Goal: Task Accomplishment & Management: Use online tool/utility

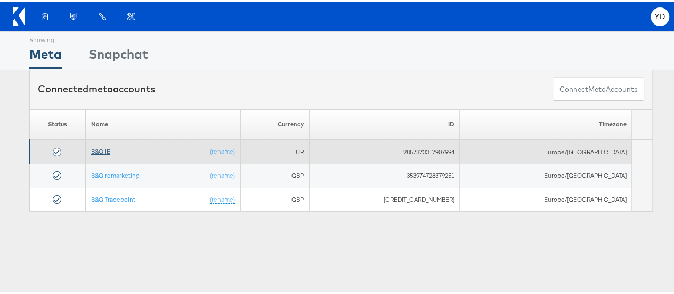
click at [110, 149] on link "B&Q IE" at bounding box center [100, 150] width 19 height 8
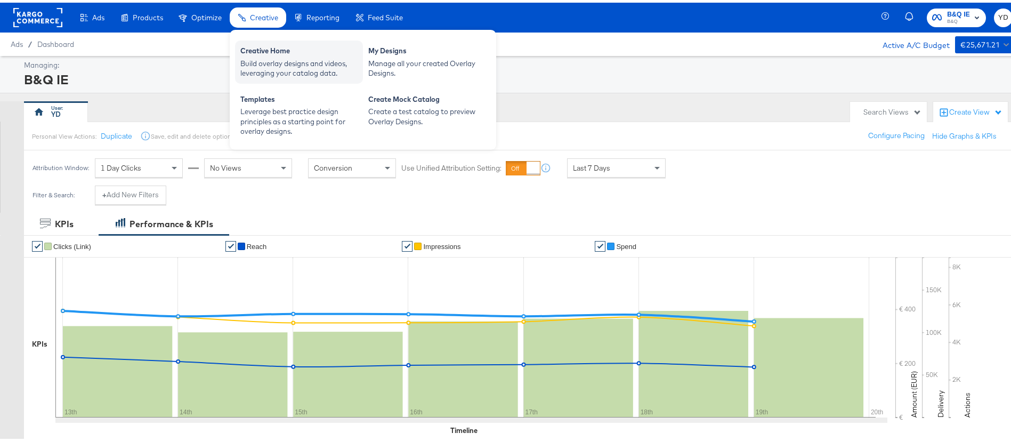
click at [323, 60] on div "Build overlay designs and videos, leveraging your catalog data." at bounding box center [298, 66] width 117 height 20
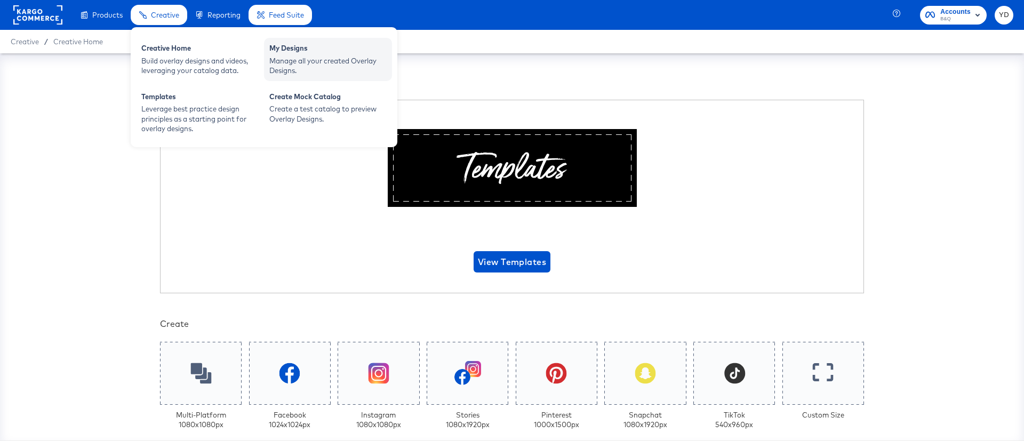
click at [332, 60] on div "Manage all your created Overlay Designs." at bounding box center [327, 66] width 117 height 20
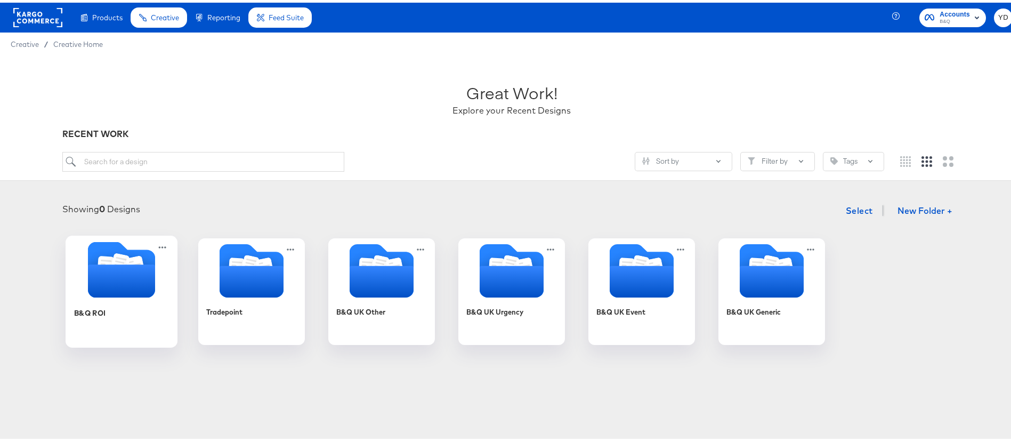
click at [101, 296] on div at bounding box center [122, 268] width 112 height 59
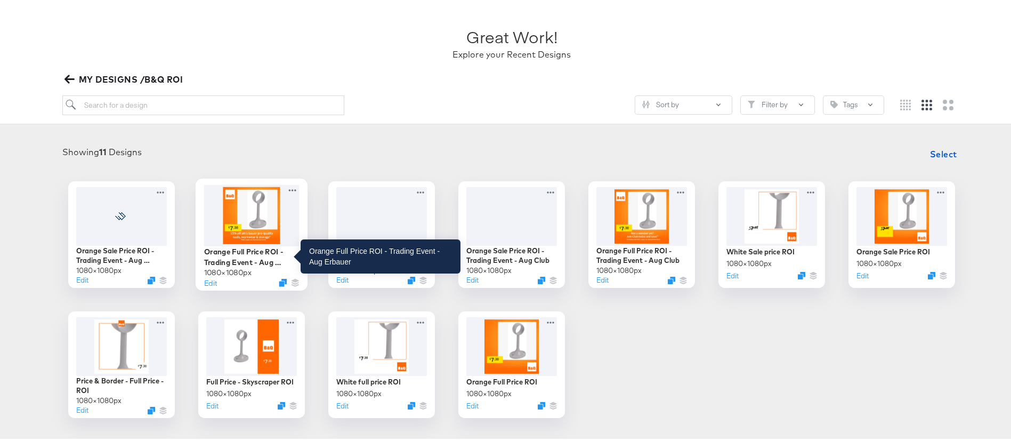
scroll to position [80, 0]
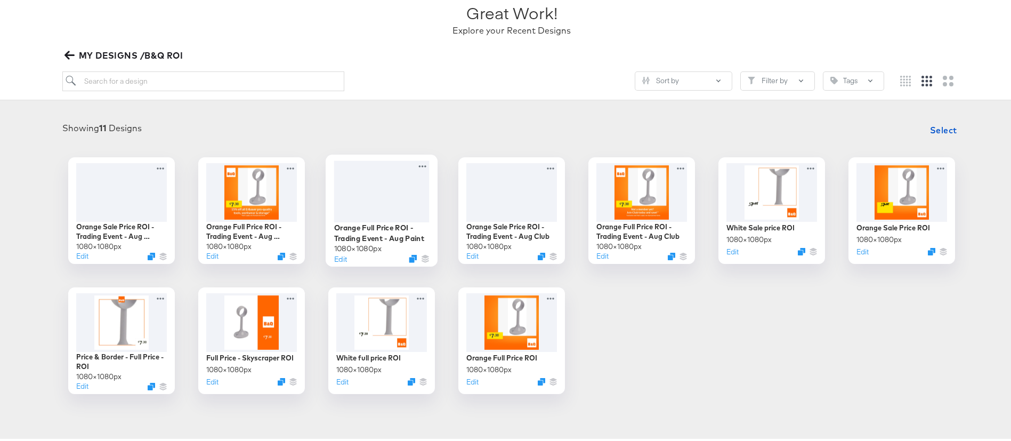
click at [381, 172] on div at bounding box center [381, 188] width 95 height 61
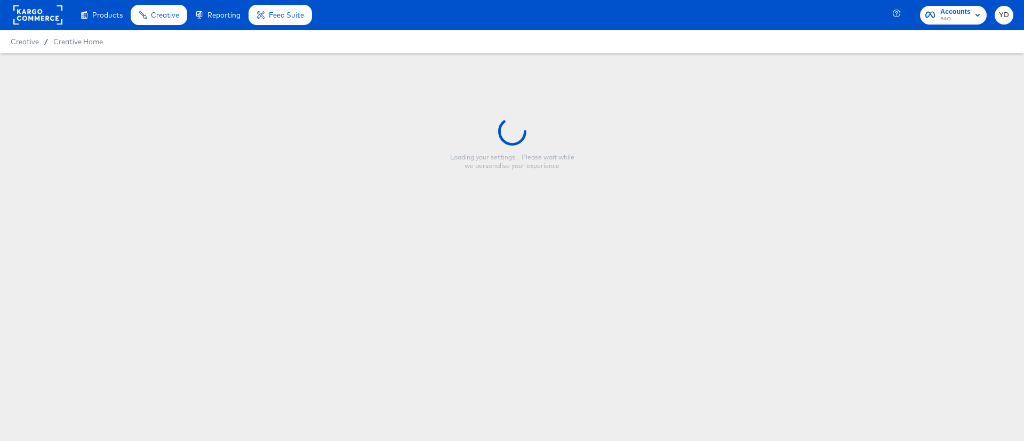
type input "Orange Full Price ROI - Trading Event - Aug Paint"
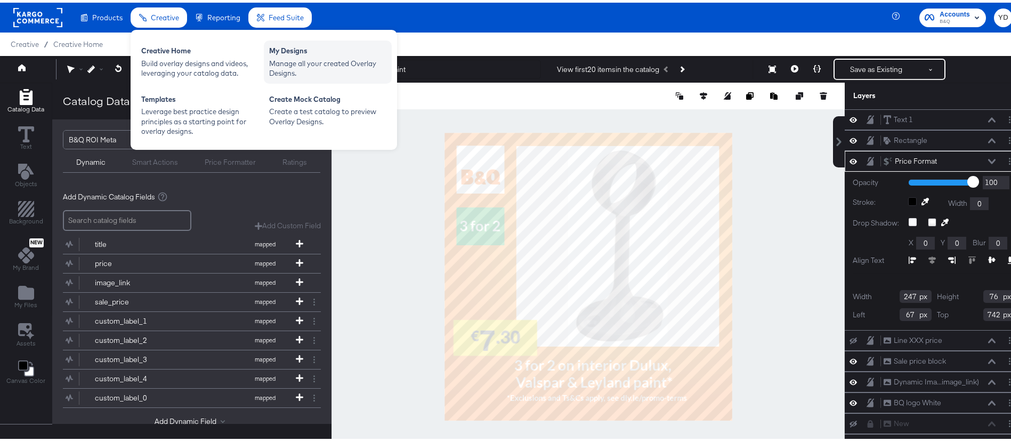
drag, startPoint x: 297, startPoint y: 63, endPoint x: 589, endPoint y: 68, distance: 291.7
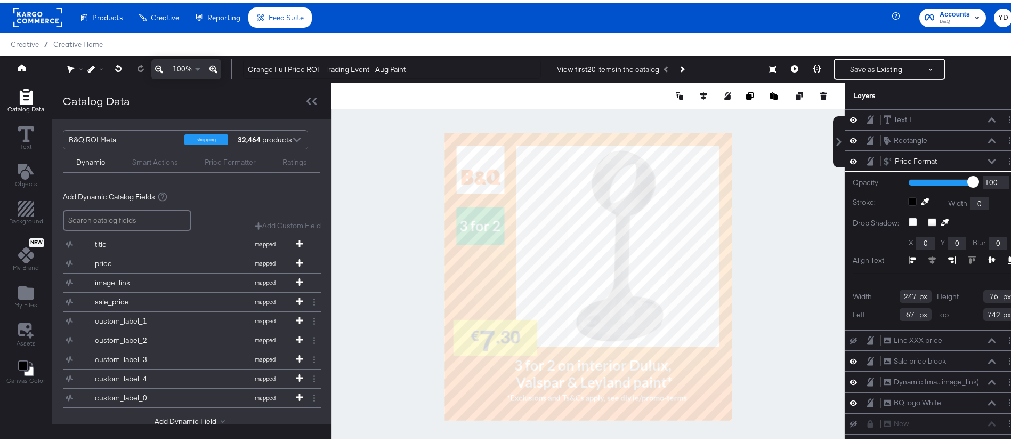
click at [0, 0] on div "Manage all your created Overlay Designs." at bounding box center [0, 0] width 0 height 0
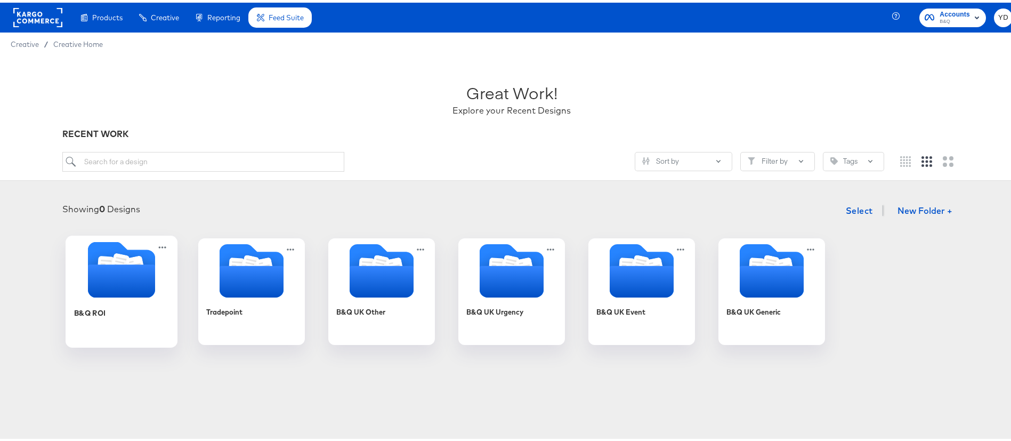
click at [106, 287] on icon "Folder" at bounding box center [121, 278] width 67 height 33
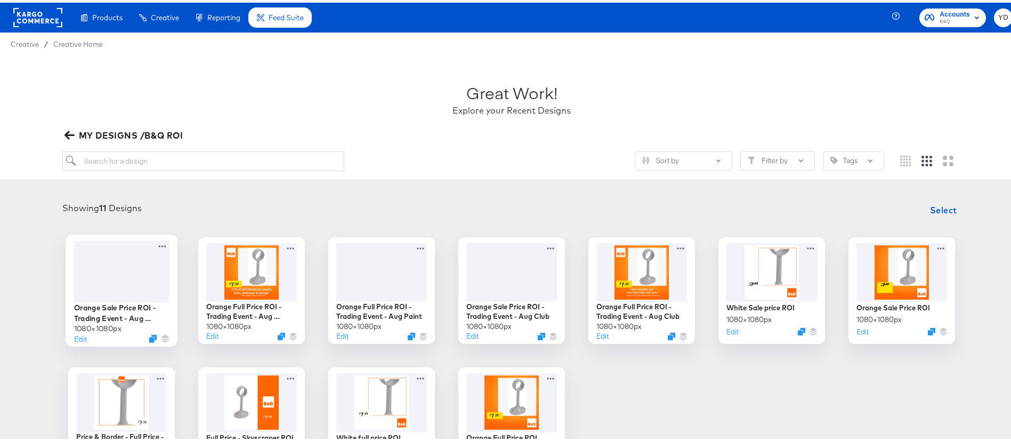
click at [71, 341] on div "Orange Sale Price ROI - Trading Event - Aug Erbauer 1080 × 1080 px Edit" at bounding box center [122, 288] width 112 height 112
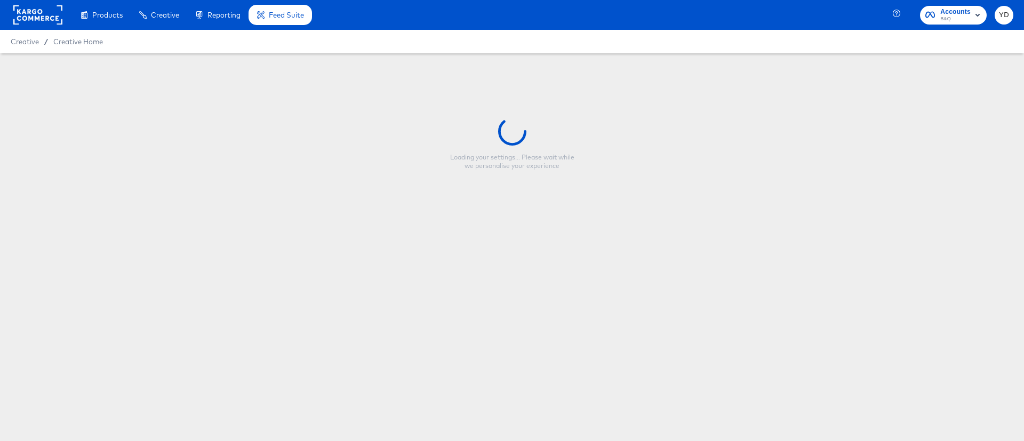
type input "Orange Sale Price ROI - Trading Event - Aug Erbauer"
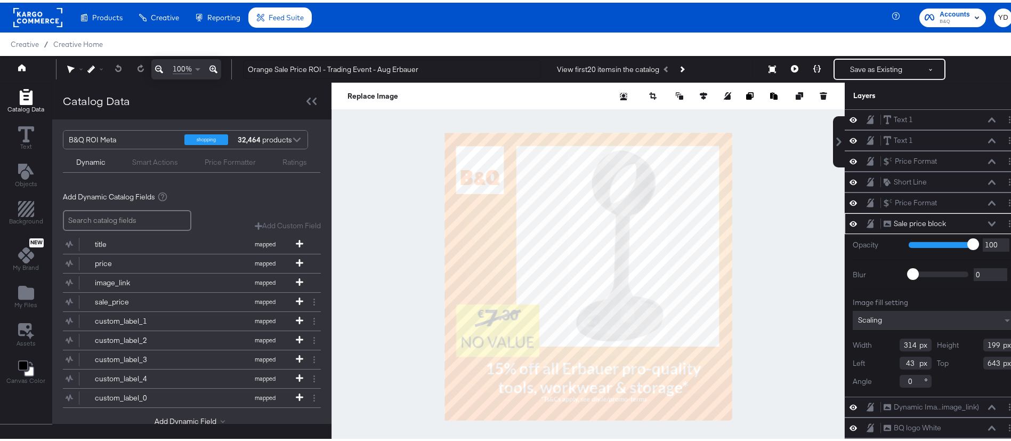
click at [359, 292] on div at bounding box center [588, 274] width 513 height 388
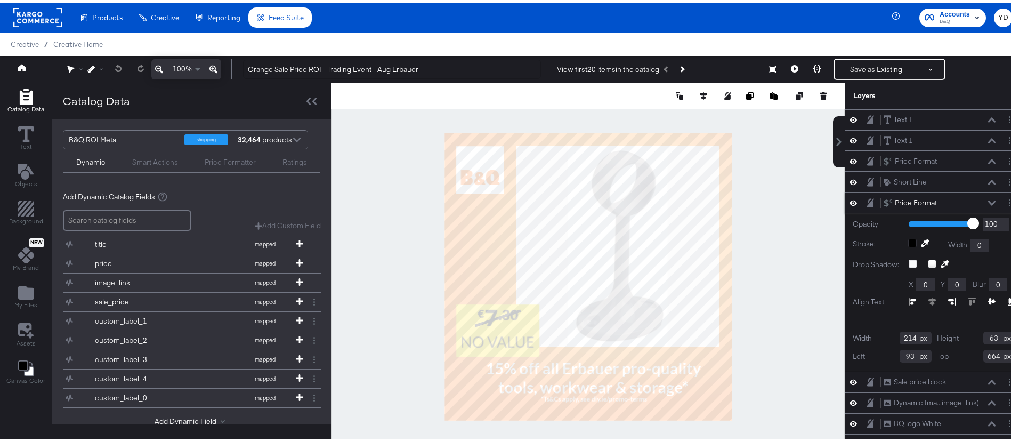
click at [900, 333] on input "214" at bounding box center [916, 335] width 32 height 13
type input "247"
click at [815, 363] on div at bounding box center [588, 274] width 513 height 388
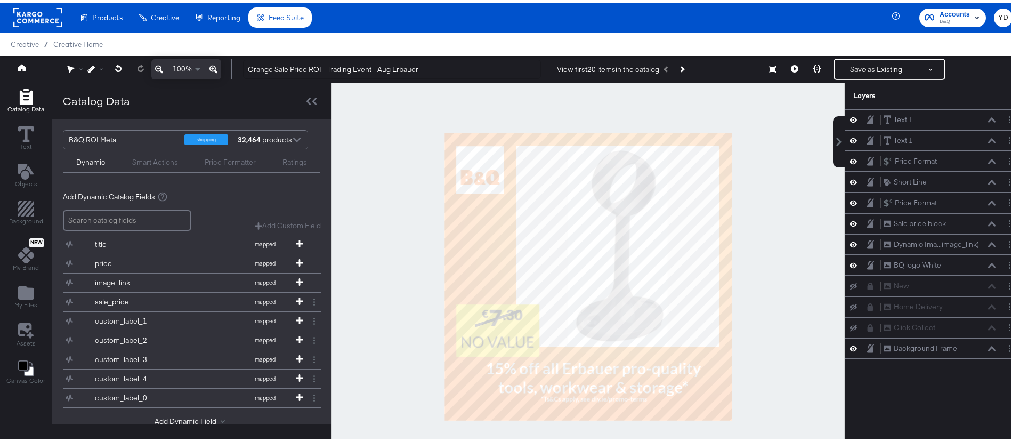
click at [817, 251] on div at bounding box center [588, 274] width 513 height 388
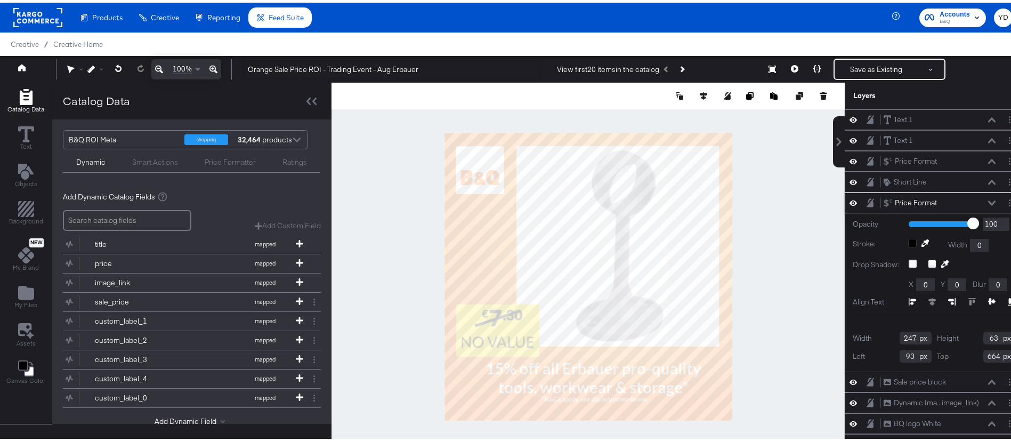
click at [984, 337] on input "63" at bounding box center [1000, 335] width 32 height 13
type input "6"
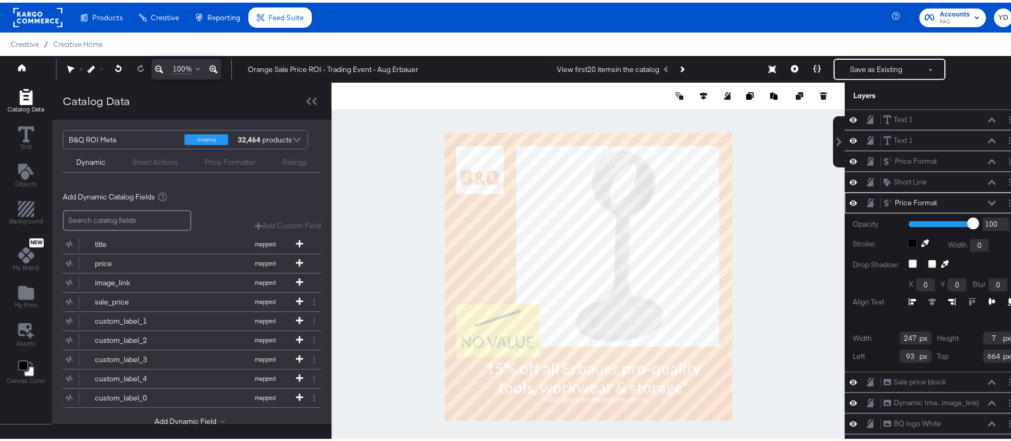
type input "76"
click at [791, 346] on div at bounding box center [588, 274] width 513 height 388
click at [900, 353] on input "93" at bounding box center [916, 353] width 32 height 13
type input "9"
type input "67"
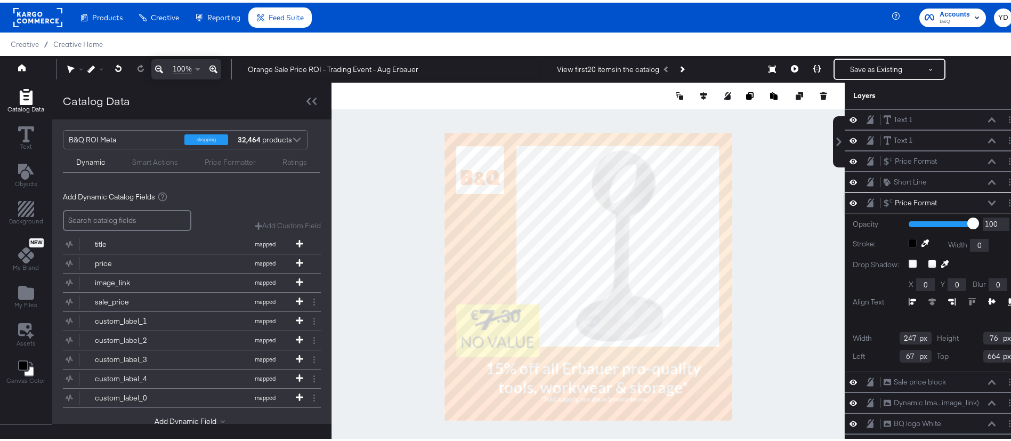
click at [984, 354] on input "664" at bounding box center [1000, 353] width 32 height 13
type input "6"
type input "742"
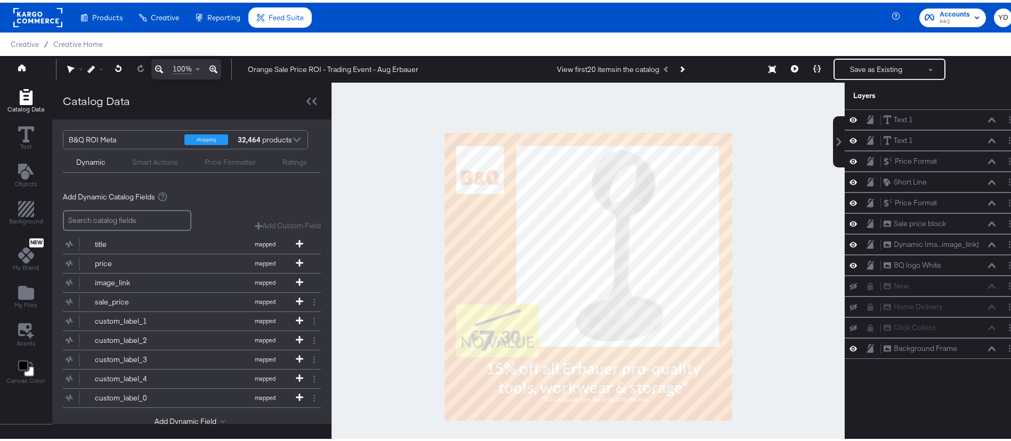
click at [793, 325] on div at bounding box center [588, 274] width 513 height 388
click at [121, 63] on icon at bounding box center [118, 65] width 7 height 7
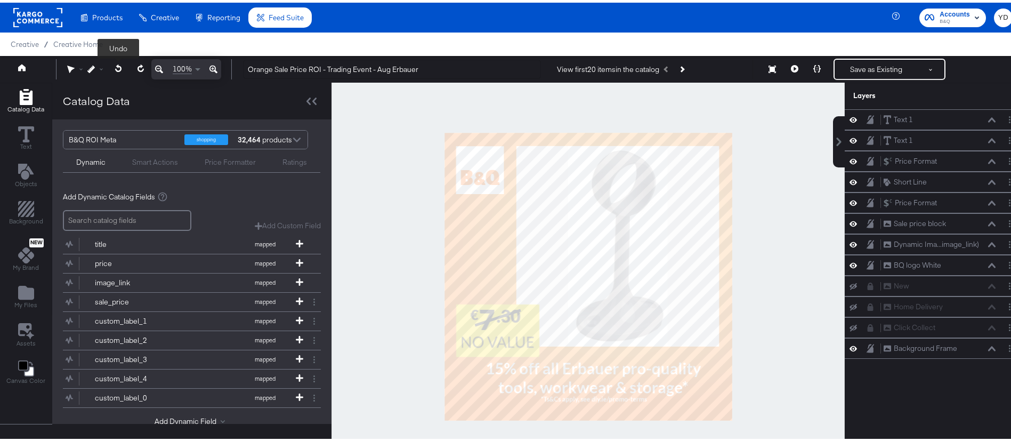
click at [121, 63] on icon at bounding box center [118, 65] width 7 height 7
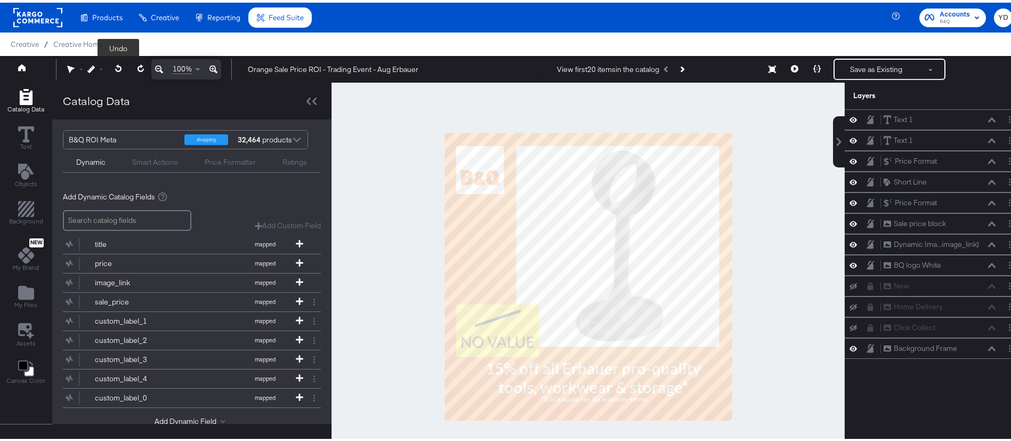
click at [120, 63] on icon at bounding box center [118, 65] width 7 height 7
click at [120, 63] on span at bounding box center [119, 67] width 22 height 20
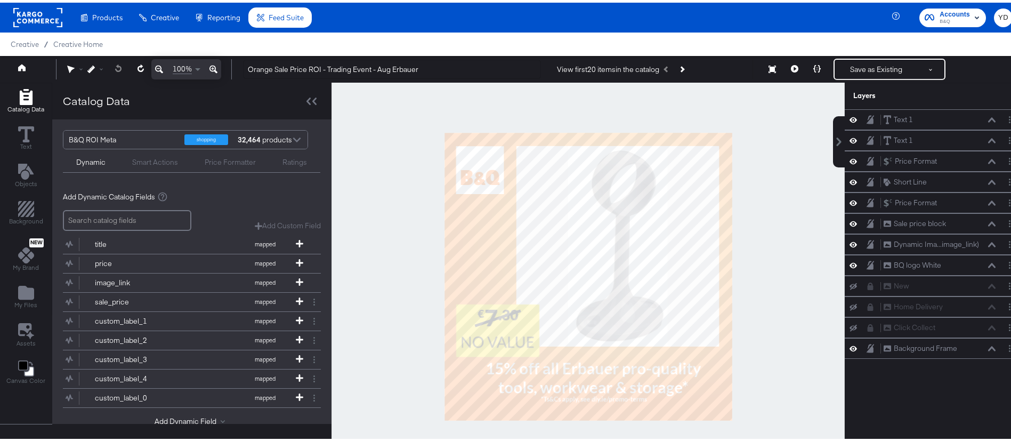
click at [372, 216] on div at bounding box center [588, 274] width 513 height 388
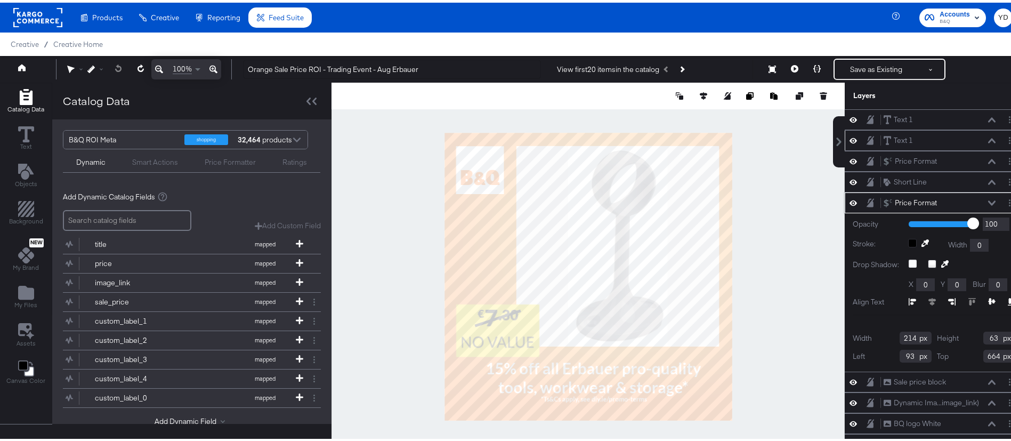
click at [905, 142] on div "Text 1 Text 1" at bounding box center [939, 137] width 113 height 11
click at [895, 137] on div "Text 1" at bounding box center [903, 138] width 19 height 10
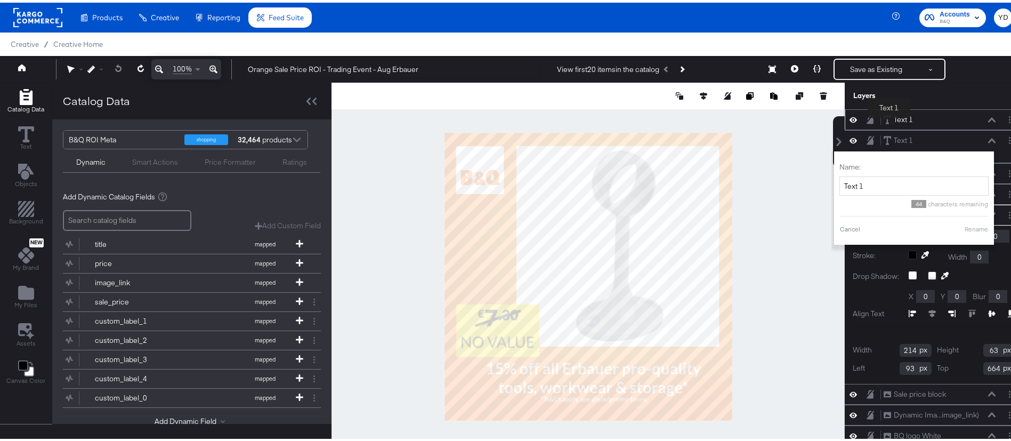
click at [894, 117] on div "Text 1" at bounding box center [903, 117] width 19 height 10
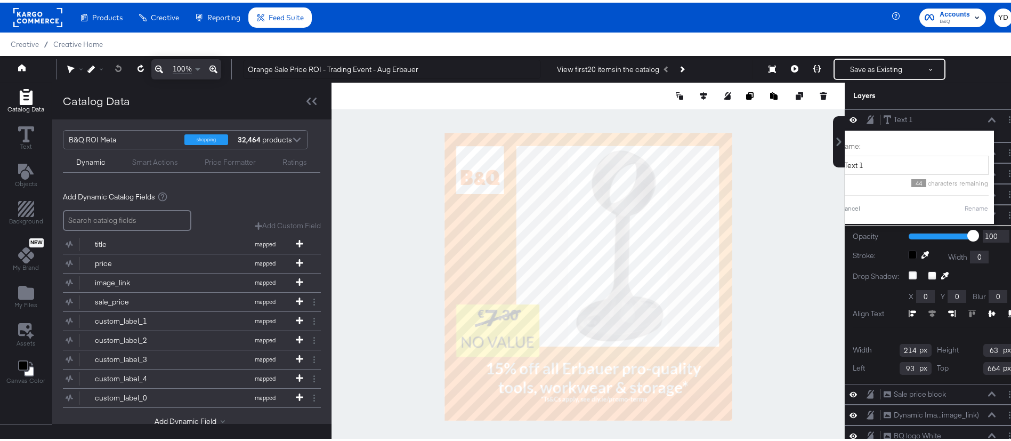
click at [774, 141] on div at bounding box center [588, 274] width 513 height 388
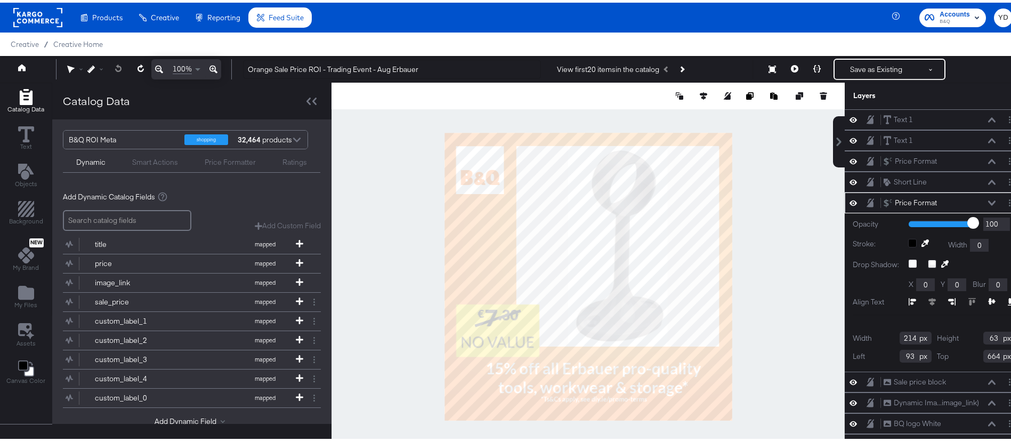
type input "79"
type input "74"
type input "67"
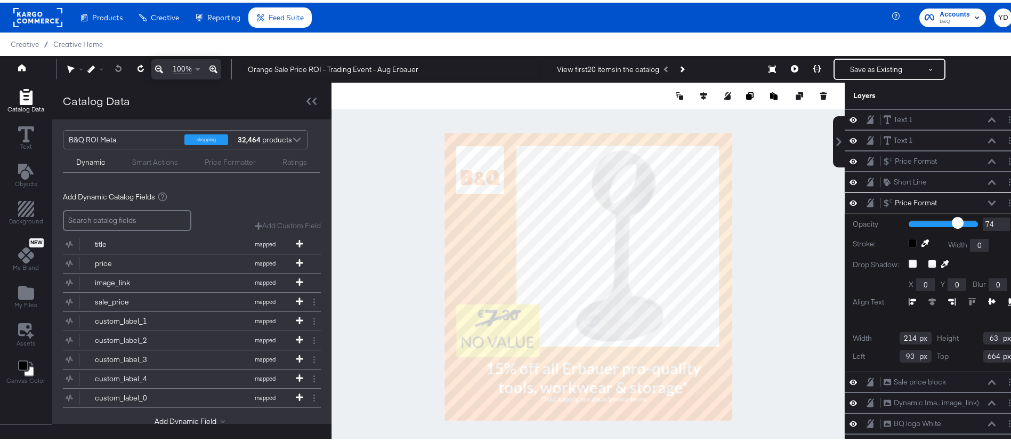
type input "67"
type input "62"
type input "50"
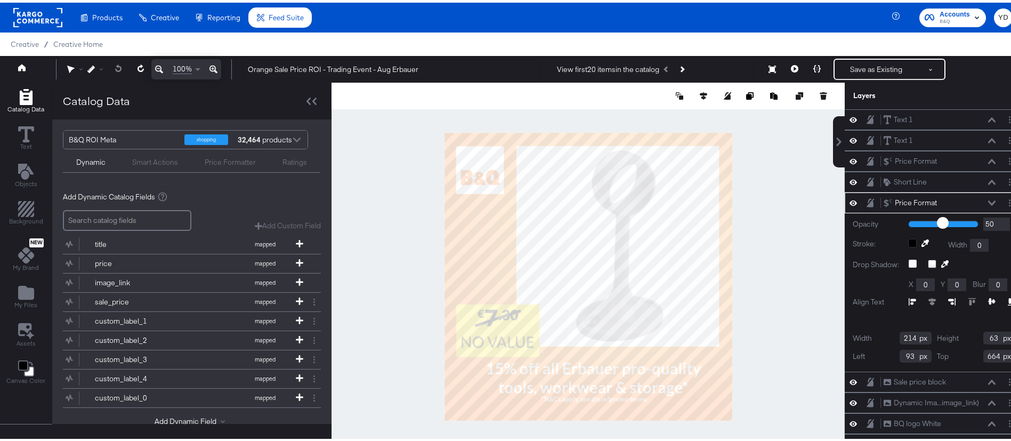
type input "49"
type input "43"
type input "41"
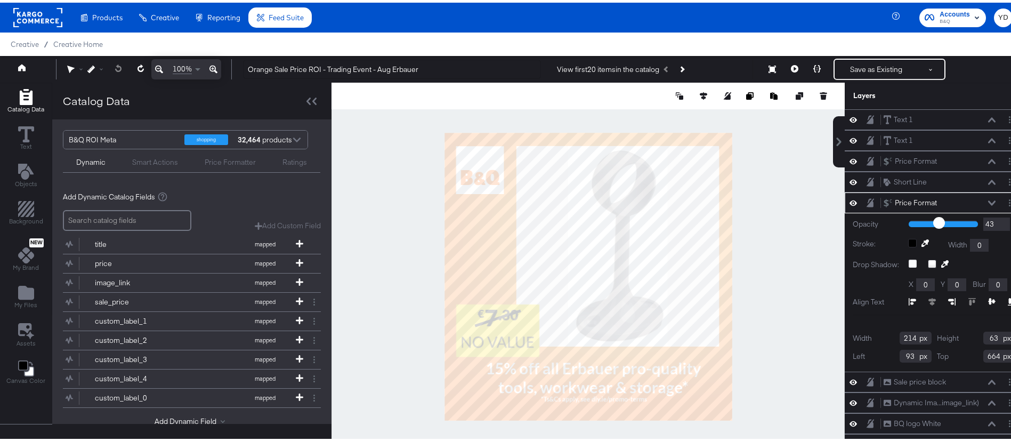
type input "41"
type input "39"
drag, startPoint x: 950, startPoint y: 218, endPoint x: 919, endPoint y: 216, distance: 31.0
click at [919, 217] on input "range" at bounding box center [943, 220] width 69 height 7
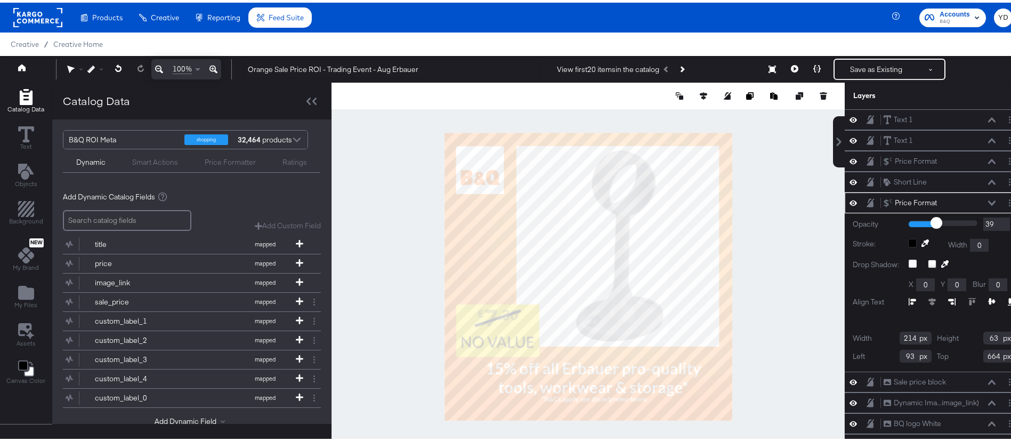
type input "50"
type input "52"
type input "61"
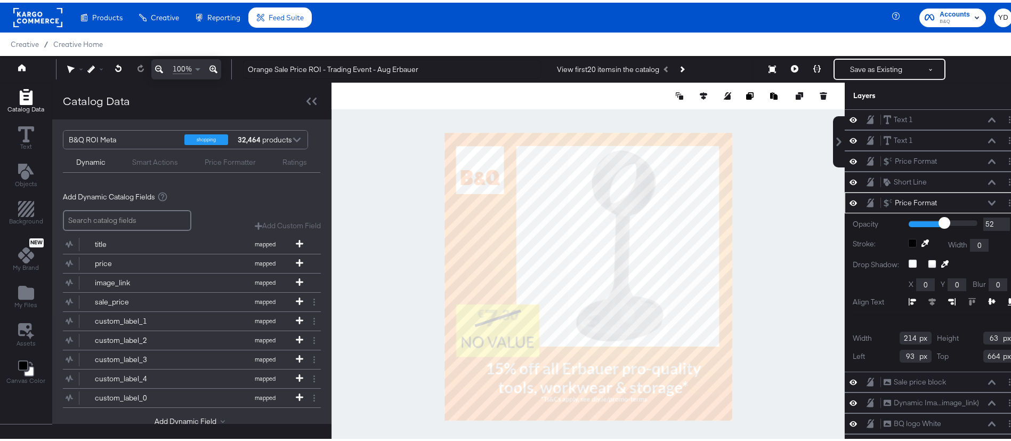
type input "61"
type input "64"
type input "70"
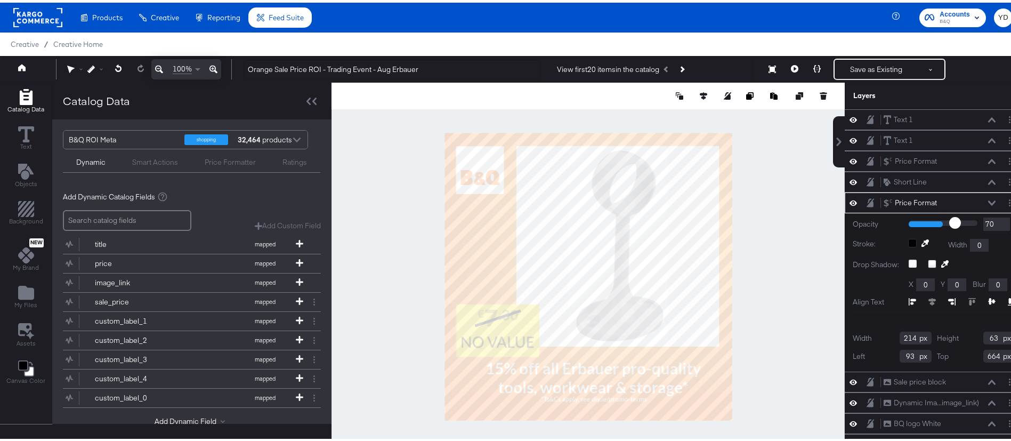
type input "74"
type input "91"
type input "92"
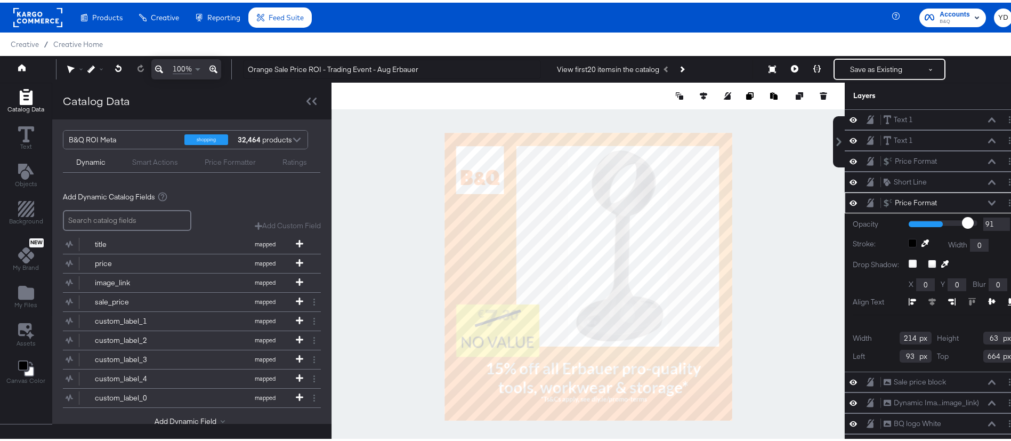
type input "92"
type input "94"
drag, startPoint x: 925, startPoint y: 221, endPoint x: 946, endPoint y: 220, distance: 21.9
type input "96"
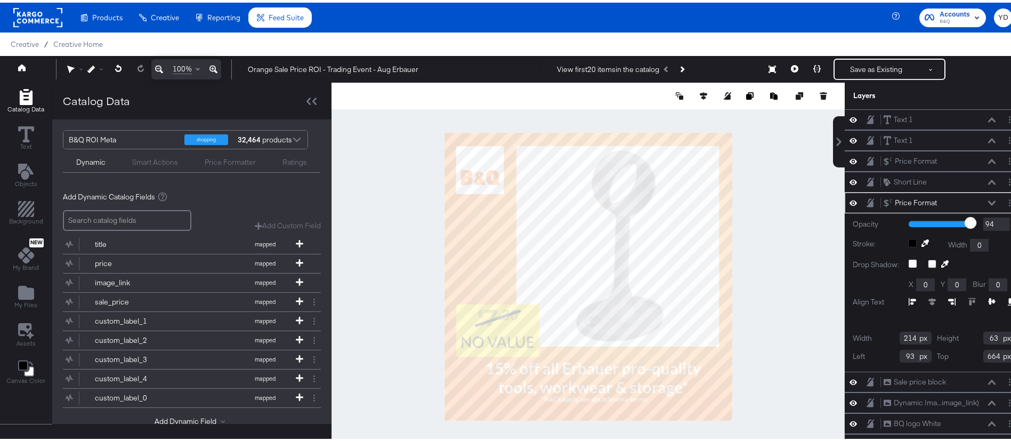
click at [946, 220] on input "range" at bounding box center [943, 220] width 69 height 7
type input "96"
type input "92"
type input "90"
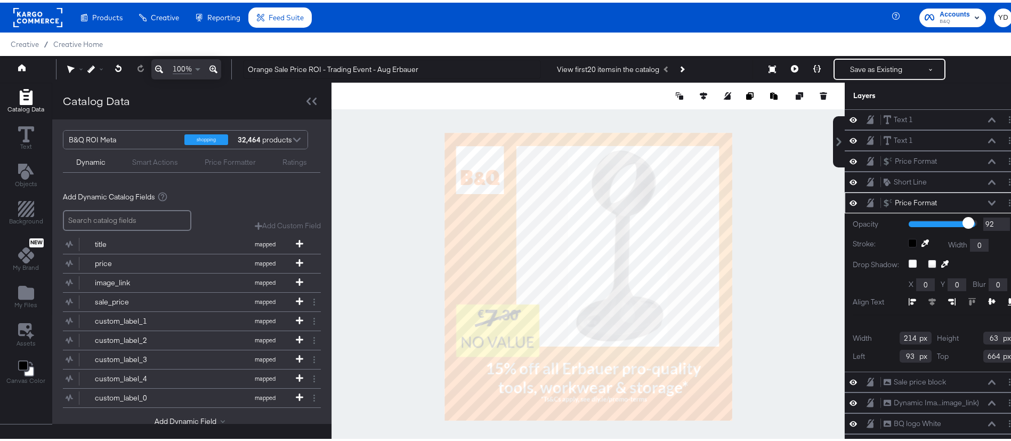
type input "90"
type input "87"
type input "82"
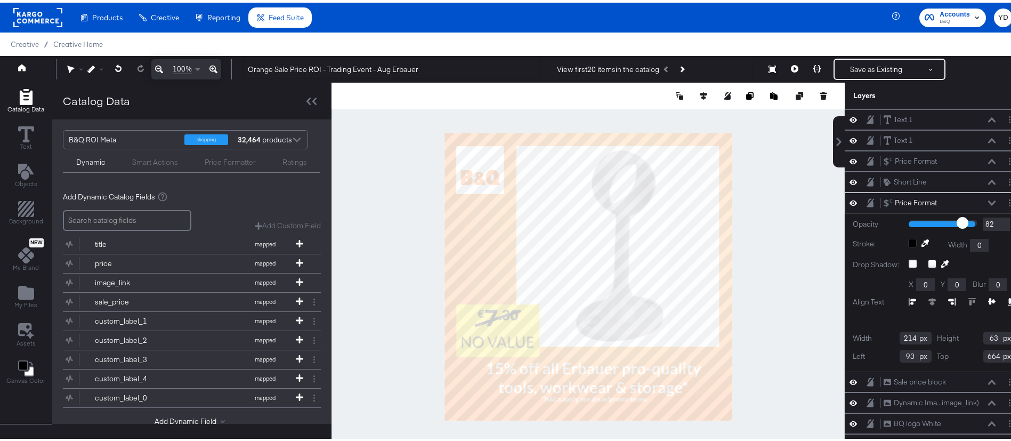
type input "74"
type input "61"
type input "38"
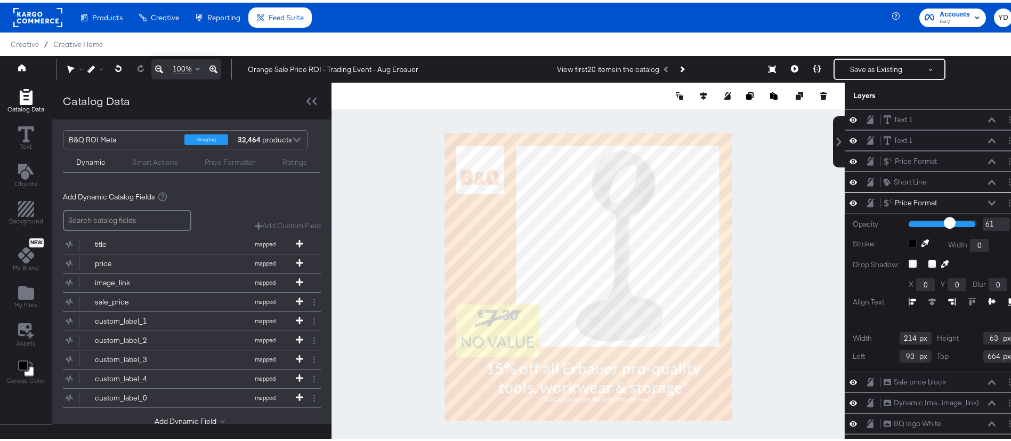
type input "38"
type input "32"
type input "15"
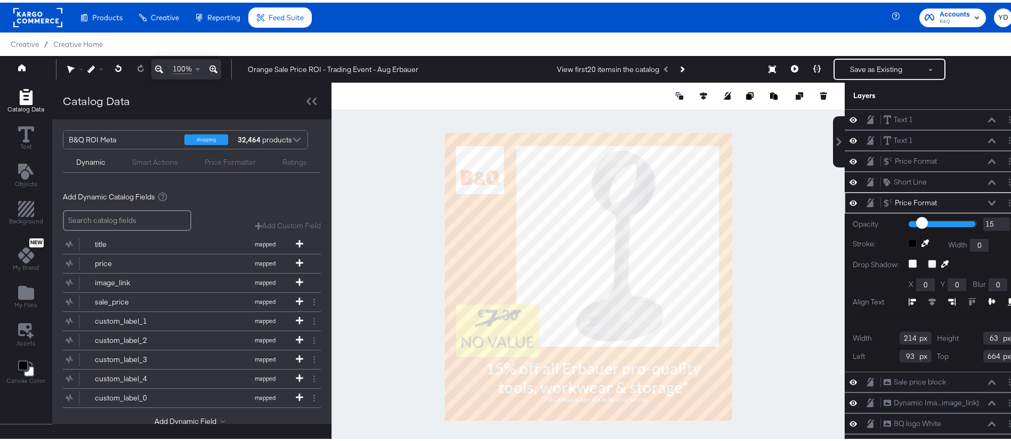
type input "1"
drag, startPoint x: 946, startPoint y: 220, endPoint x: 875, endPoint y: 220, distance: 71.4
click at [909, 220] on input "range" at bounding box center [943, 220] width 69 height 7
type input "9"
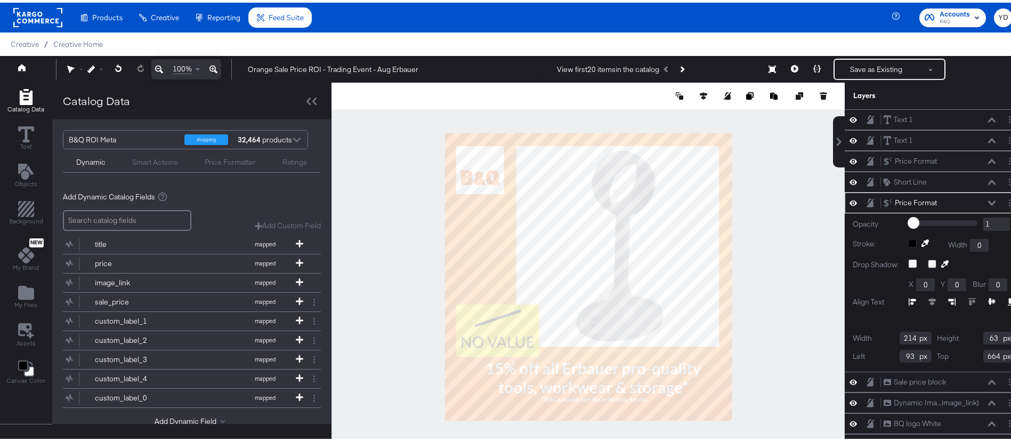
type input "9"
type input "10"
type input "24"
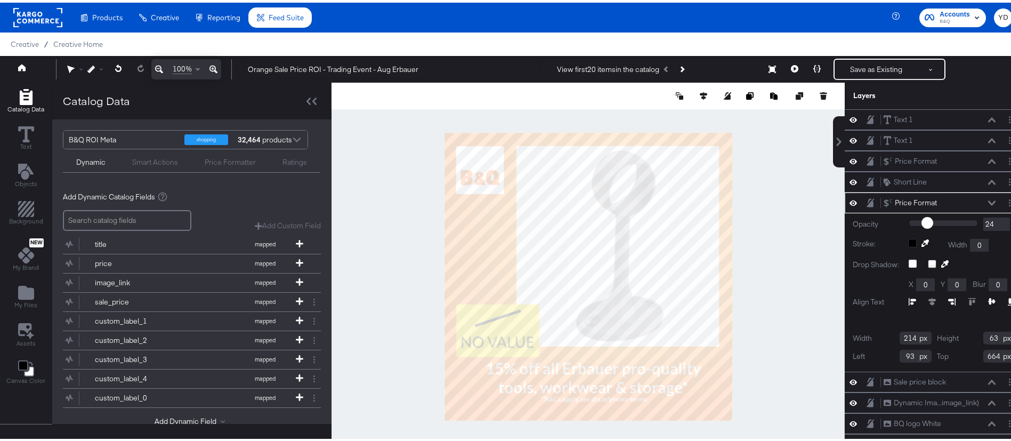
type input "51"
type input "73"
type input "90"
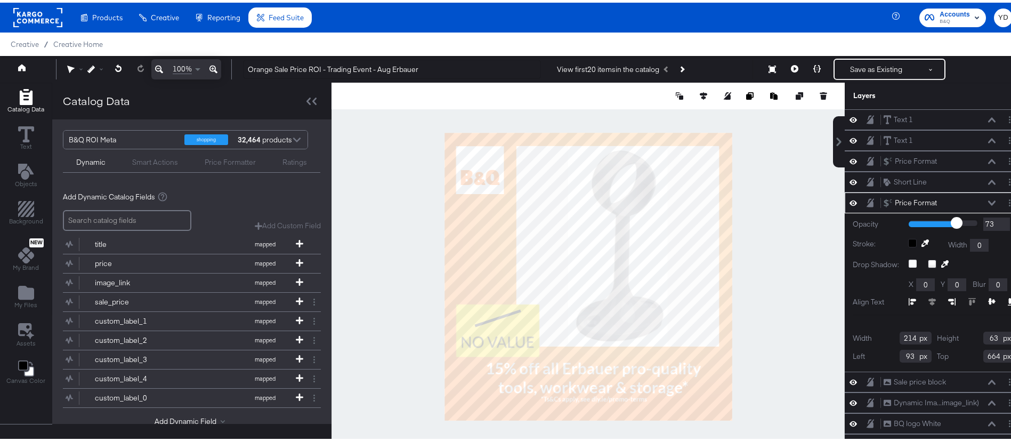
type input "90"
type input "100"
drag, startPoint x: 905, startPoint y: 222, endPoint x: 977, endPoint y: 218, distance: 72.1
type input "100"
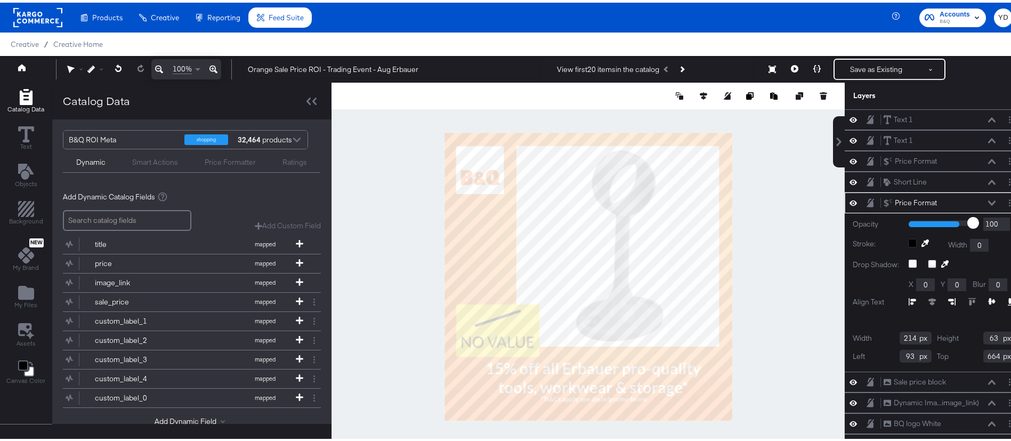
click at [977, 218] on input "range" at bounding box center [943, 220] width 69 height 7
click at [774, 269] on div at bounding box center [588, 274] width 513 height 388
click at [772, 323] on div at bounding box center [588, 274] width 513 height 388
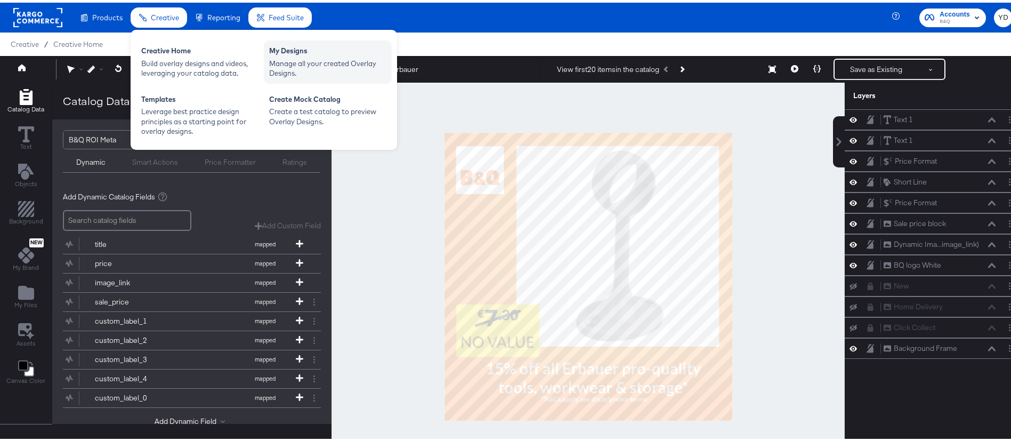
click at [307, 42] on div "My Designs Manage all your created Overlay Designs." at bounding box center [328, 59] width 128 height 43
click at [328, 62] on div "Manage all your created Overlay Designs." at bounding box center [327, 66] width 117 height 20
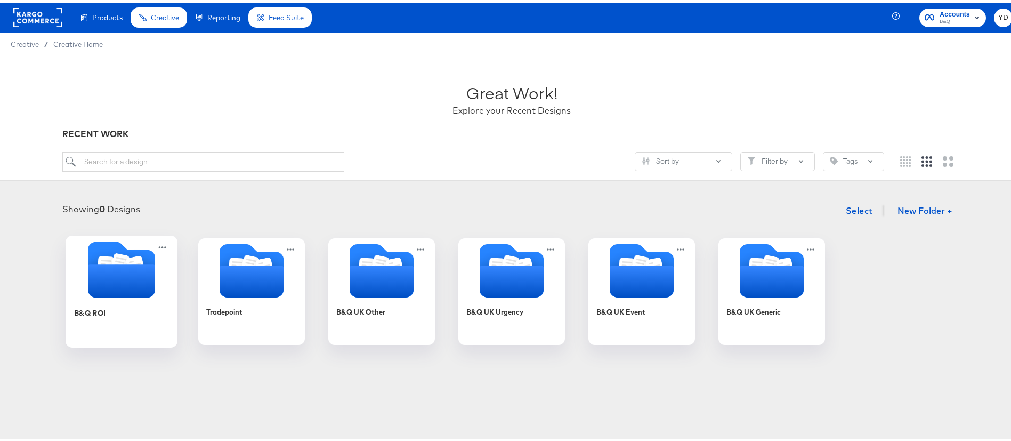
click at [128, 278] on icon "Folder" at bounding box center [121, 278] width 67 height 33
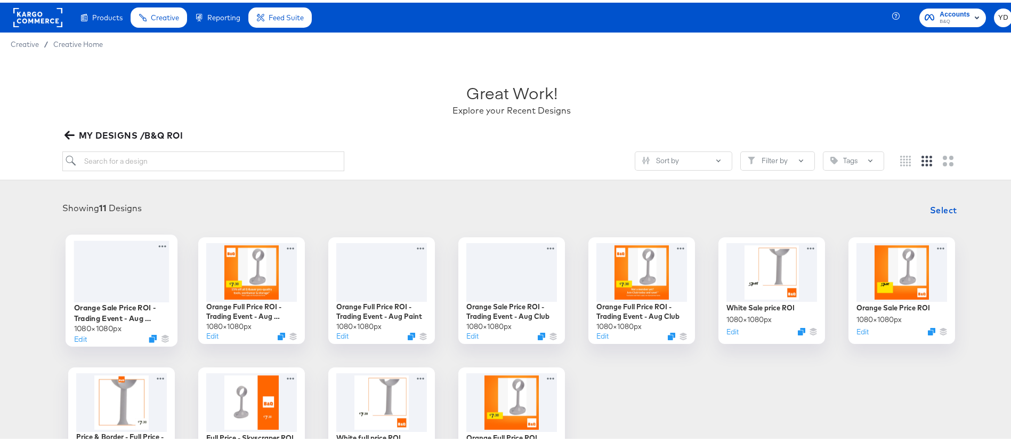
click at [93, 272] on div at bounding box center [121, 268] width 95 height 61
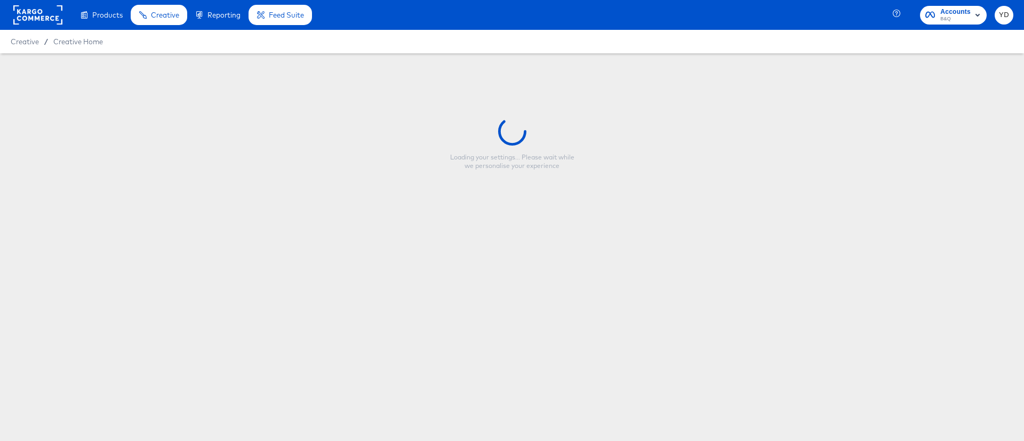
type input "Orange Sale Price ROI - Trading Event - Aug Erbauer"
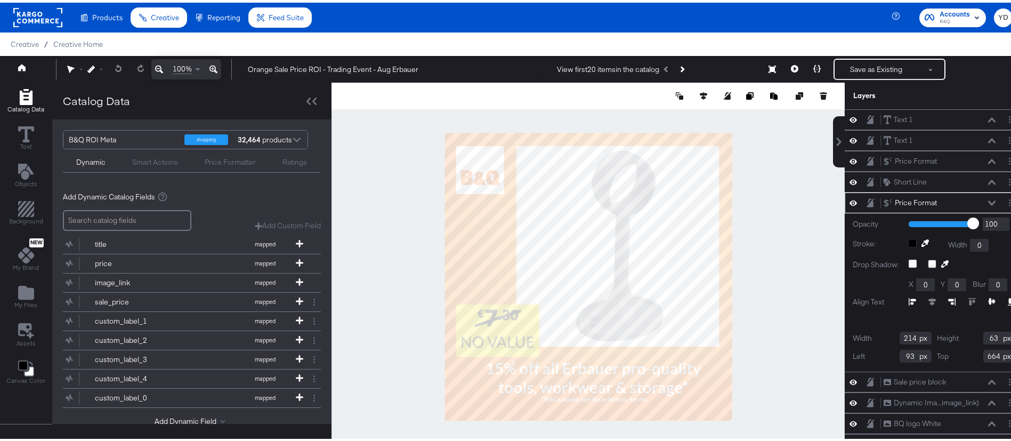
type input "662"
click at [988, 200] on icon at bounding box center [991, 200] width 7 height 5
click at [674, 90] on button at bounding box center [679, 93] width 11 height 11
click at [765, 179] on div at bounding box center [588, 274] width 513 height 388
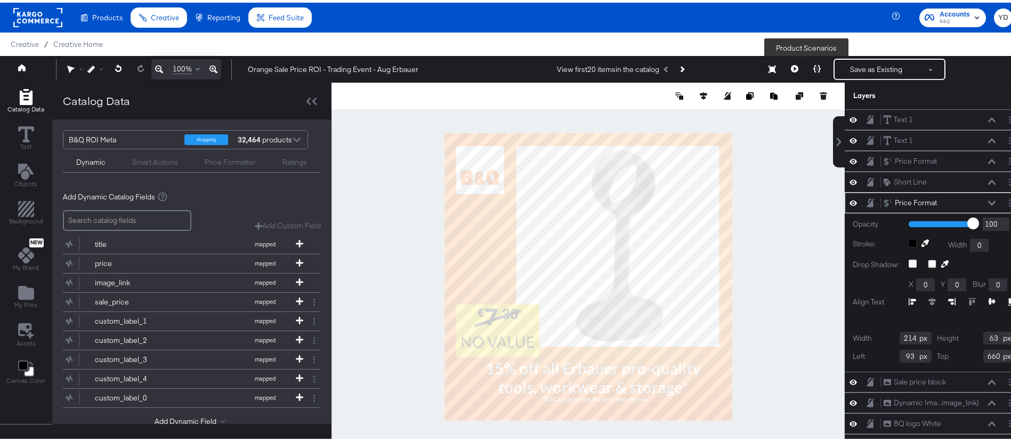
click at [814, 65] on icon at bounding box center [817, 65] width 7 height 7
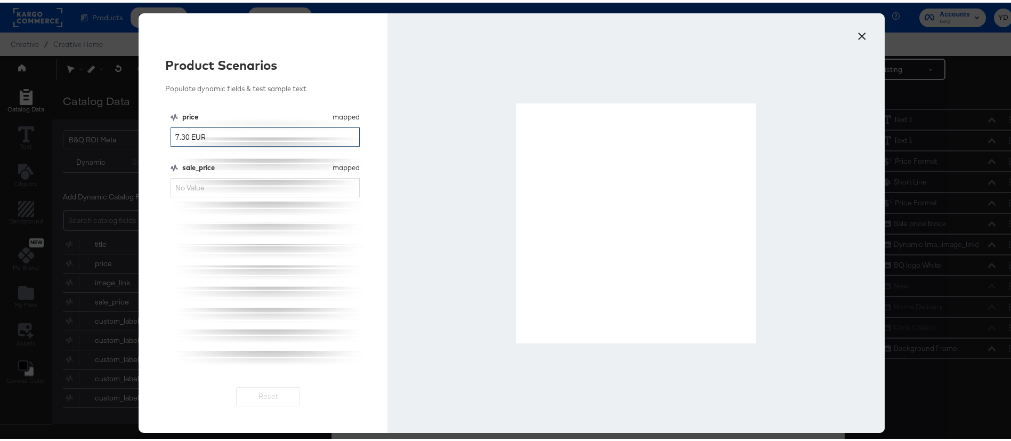
click at [242, 136] on input "7.30 EUR" at bounding box center [265, 135] width 189 height 20
click at [246, 244] on div "price mapped price 7.30 EUR sale_price mapped sale_price" at bounding box center [269, 239] width 196 height 260
click at [857, 31] on button "×" at bounding box center [862, 30] width 19 height 19
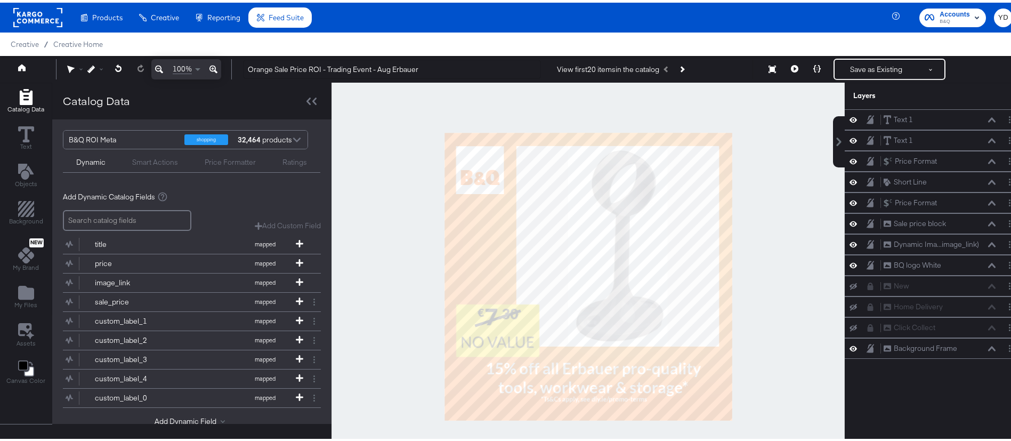
drag, startPoint x: 301, startPoint y: 53, endPoint x: 606, endPoint y: 66, distance: 305.3
click at [0, 0] on div "My Designs" at bounding box center [0, 0] width 0 height 0
